Goal: Task Accomplishment & Management: Use online tool/utility

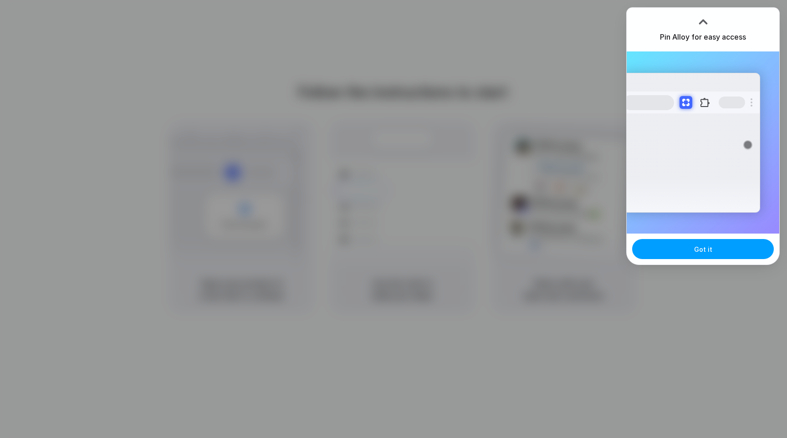
click at [732, 252] on button "Got it" at bounding box center [703, 249] width 142 height 20
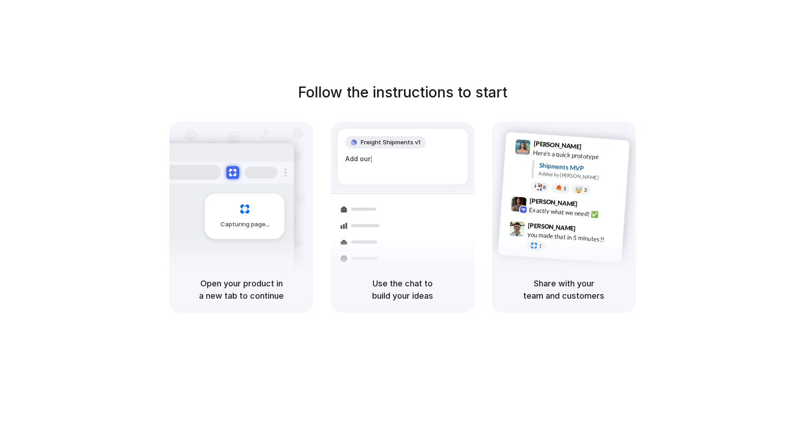
click at [551, 41] on div "Follow the instructions to start Capturing page Open your product in a new tab …" at bounding box center [403, 228] width 806 height 457
click at [571, 281] on h5 "Share with your team and customers" at bounding box center [564, 289] width 122 height 25
click at [517, 57] on div "Follow the instructions to start Capturing page Open your product in a new tab …" at bounding box center [403, 228] width 806 height 457
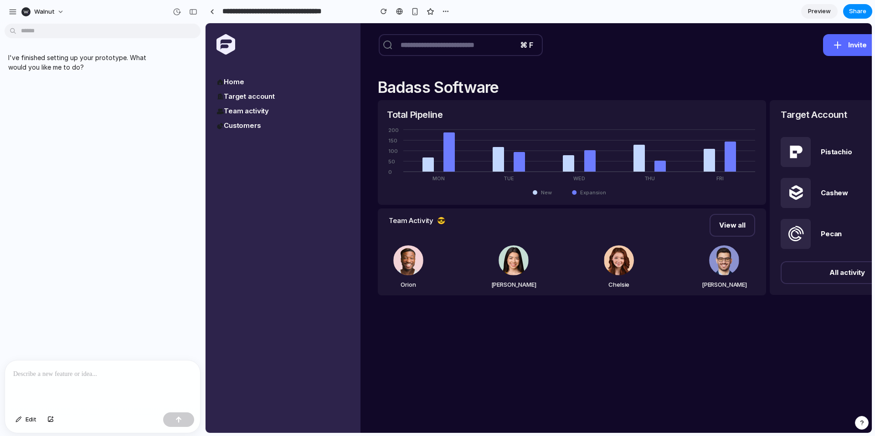
click at [236, 94] on link "Target account" at bounding box center [282, 96] width 133 height 11
click at [236, 102] on div "Home Target account Team activity Customers" at bounding box center [282, 104] width 133 height 55
click at [236, 131] on link "Customers" at bounding box center [282, 125] width 133 height 11
click at [80, 373] on p at bounding box center [102, 374] width 179 height 11
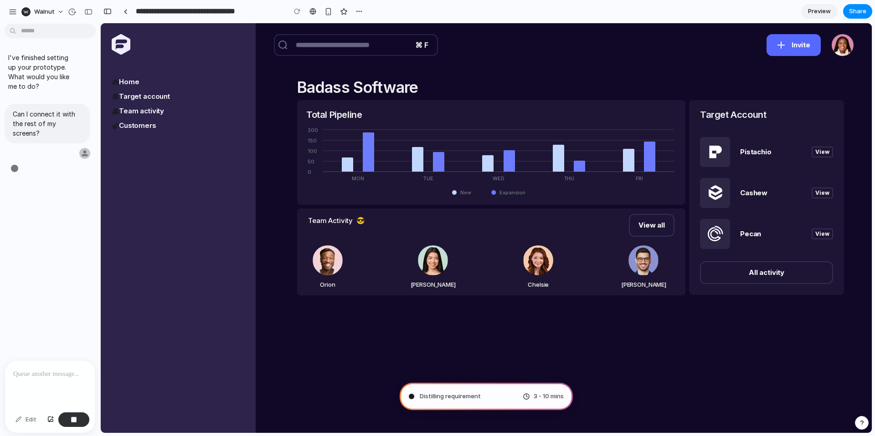
type input "**********"
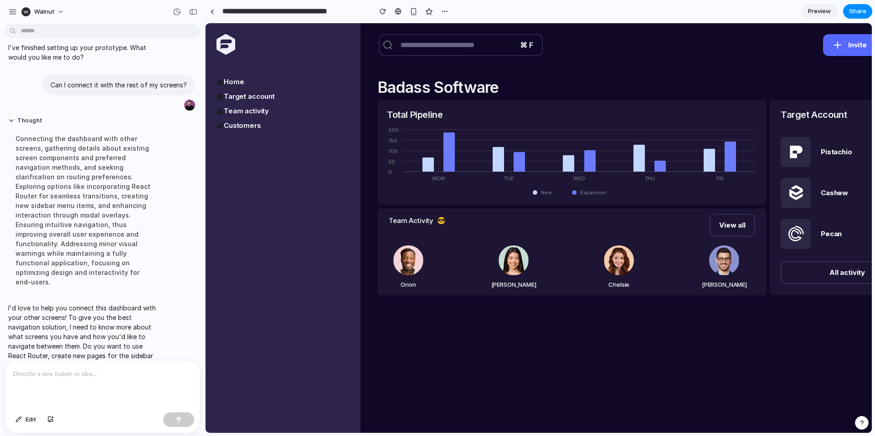
scroll to position [10, 0]
click at [54, 377] on p at bounding box center [102, 374] width 179 height 11
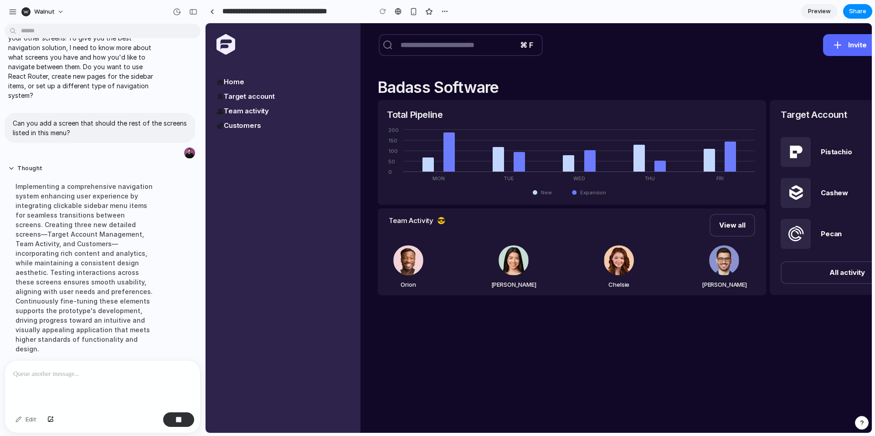
scroll to position [122, 0]
